Goal: Task Accomplishment & Management: Manage account settings

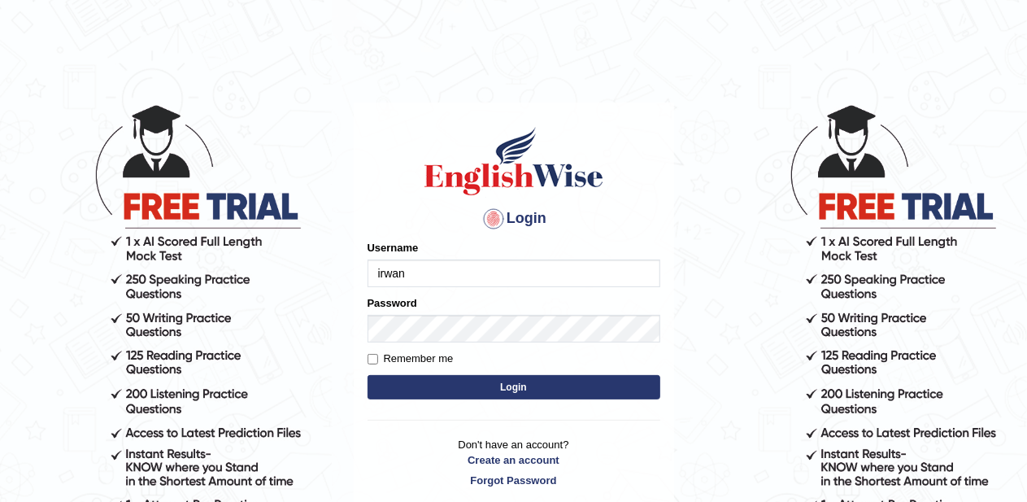
type input "irwan"
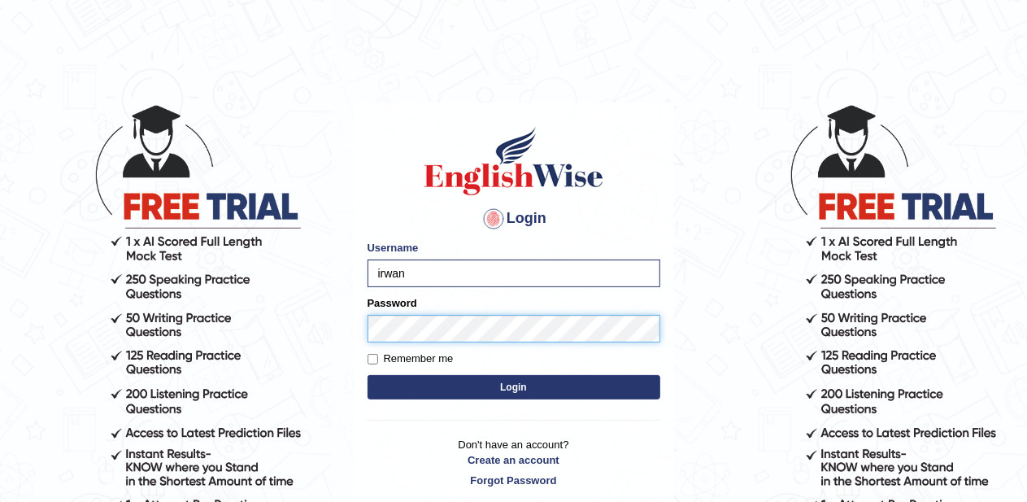
click at [368, 375] on button "Login" at bounding box center [514, 387] width 293 height 24
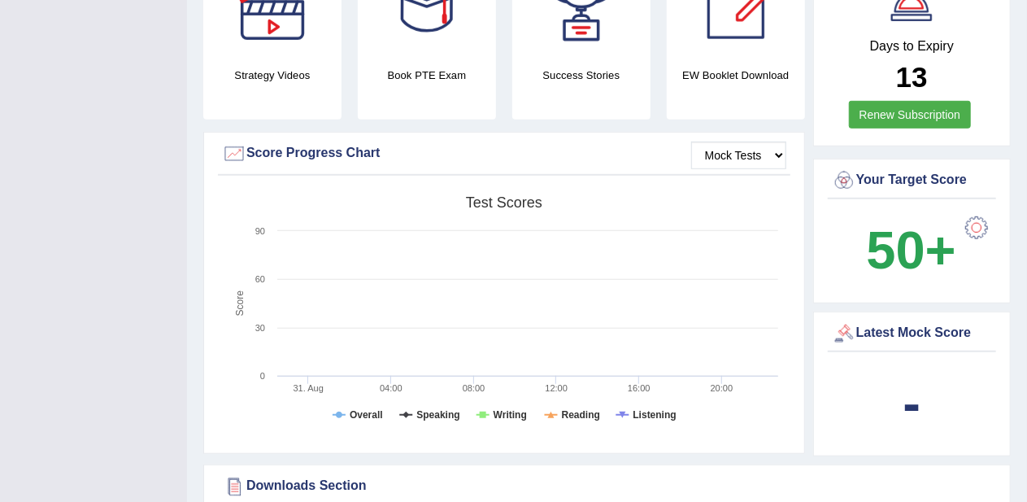
scroll to position [471, 0]
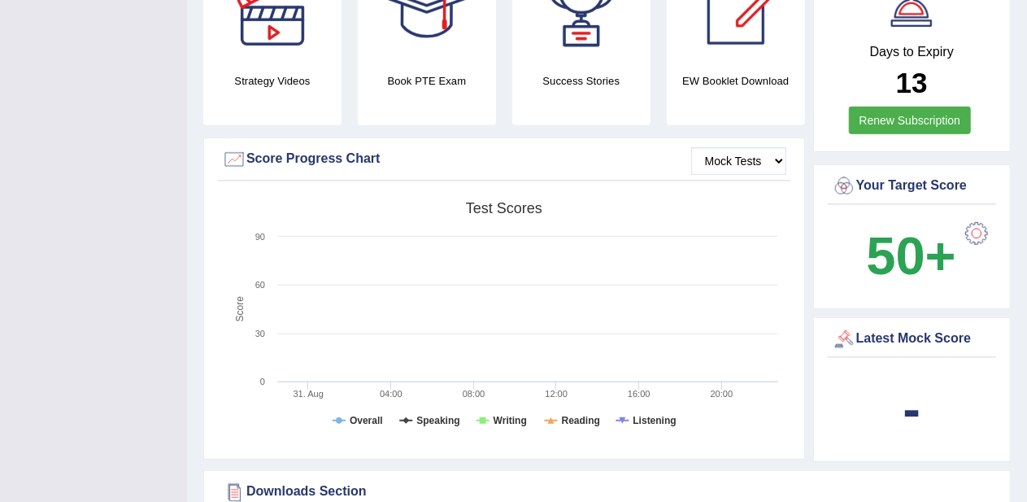
click at [908, 398] on b "-" at bounding box center [912, 408] width 18 height 59
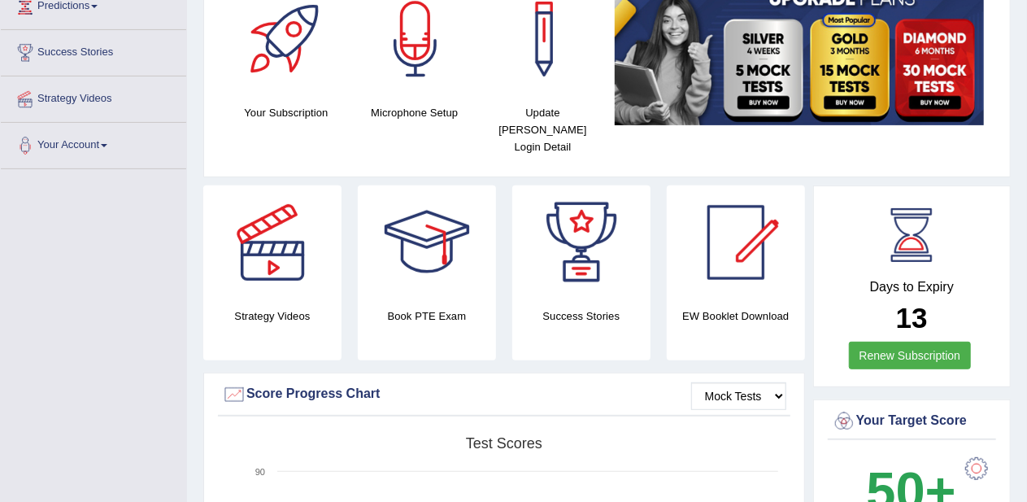
scroll to position [216, 0]
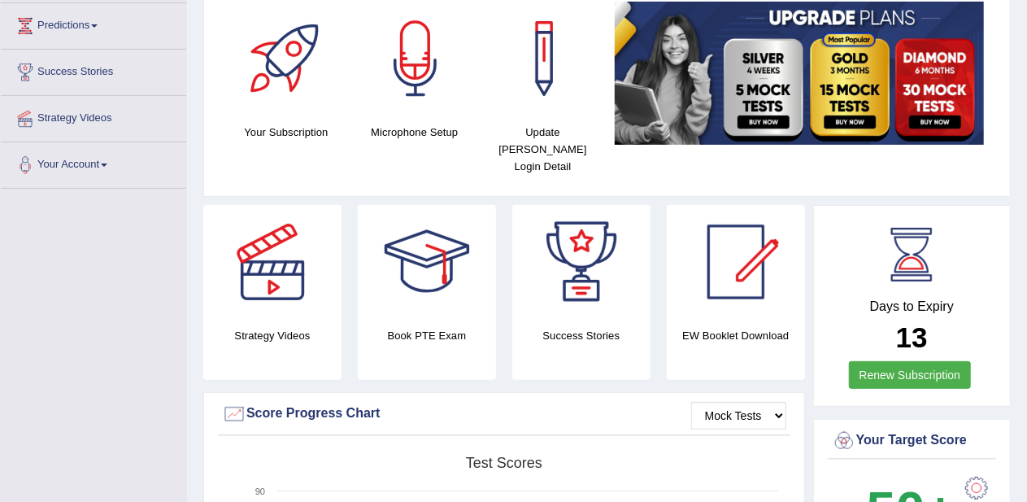
click at [882, 361] on link "Renew Subscription" at bounding box center [910, 375] width 123 height 28
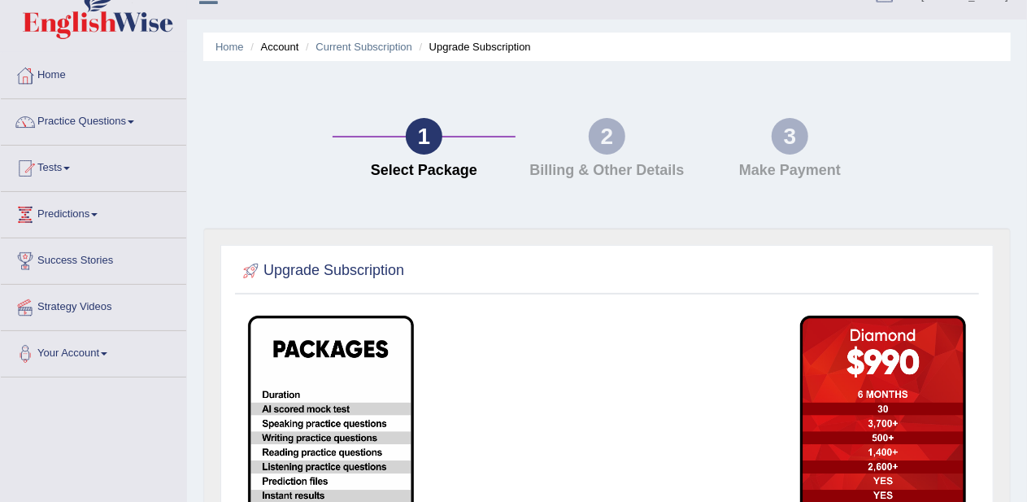
scroll to position [23, 0]
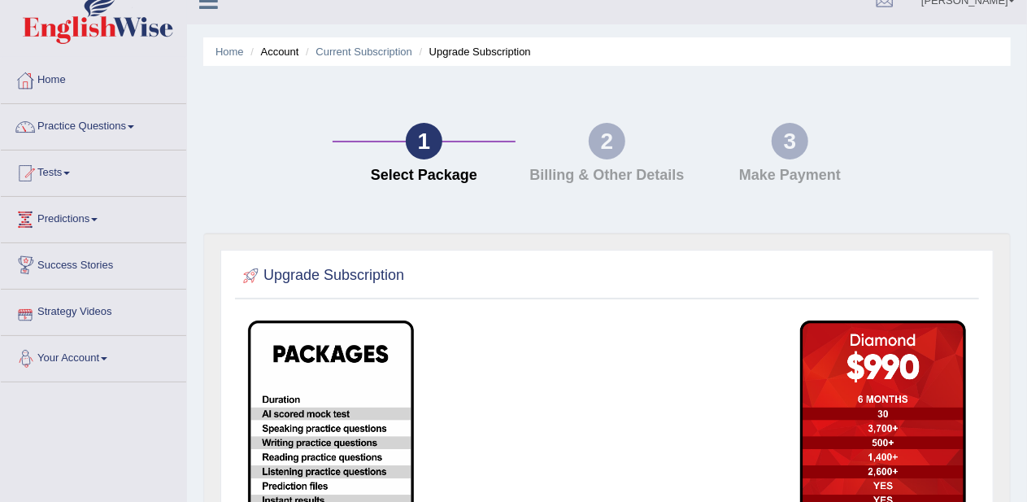
click at [95, 339] on link "Your Account" at bounding box center [93, 356] width 185 height 41
